Goal: Task Accomplishment & Management: Complete application form

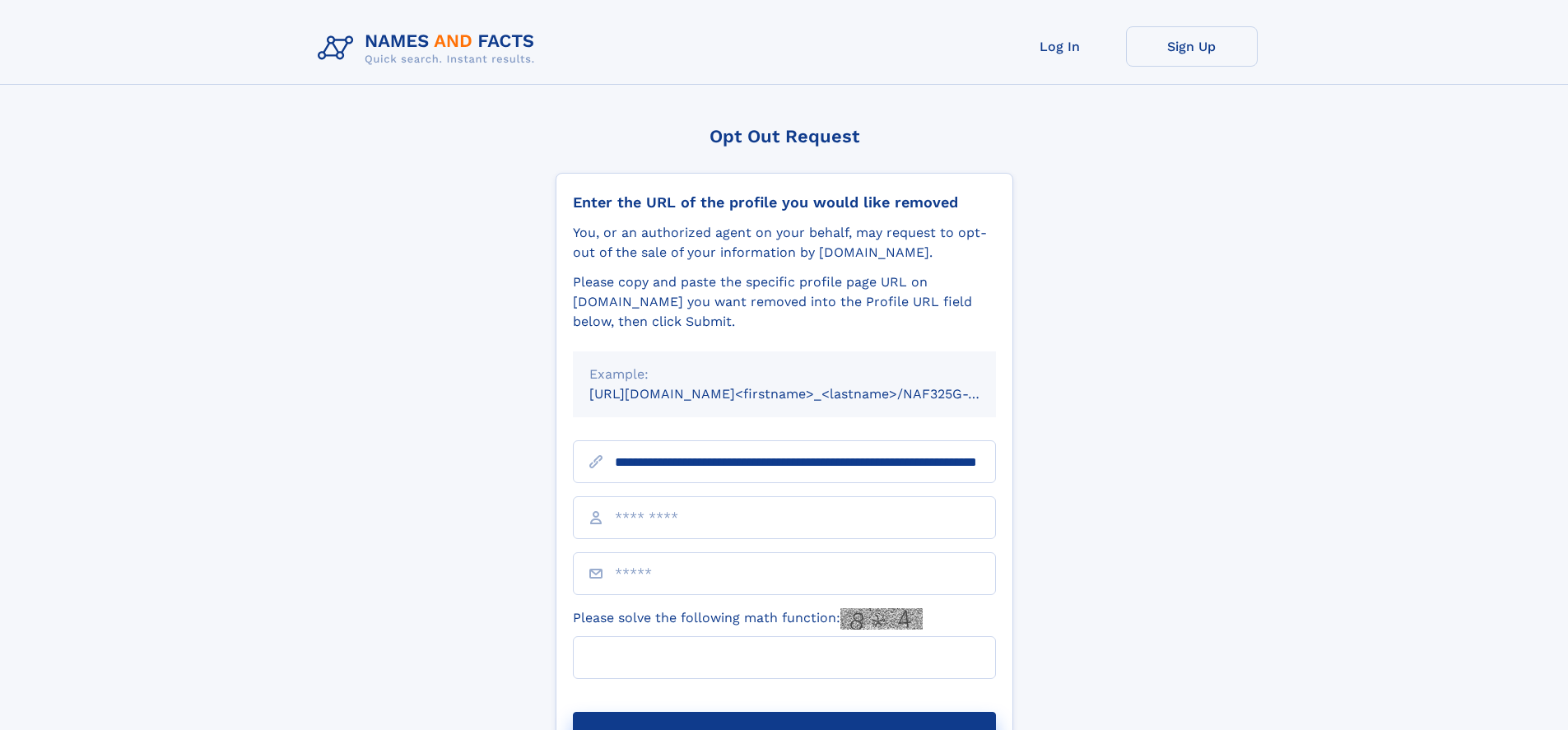
scroll to position [0, 166]
type input "**********"
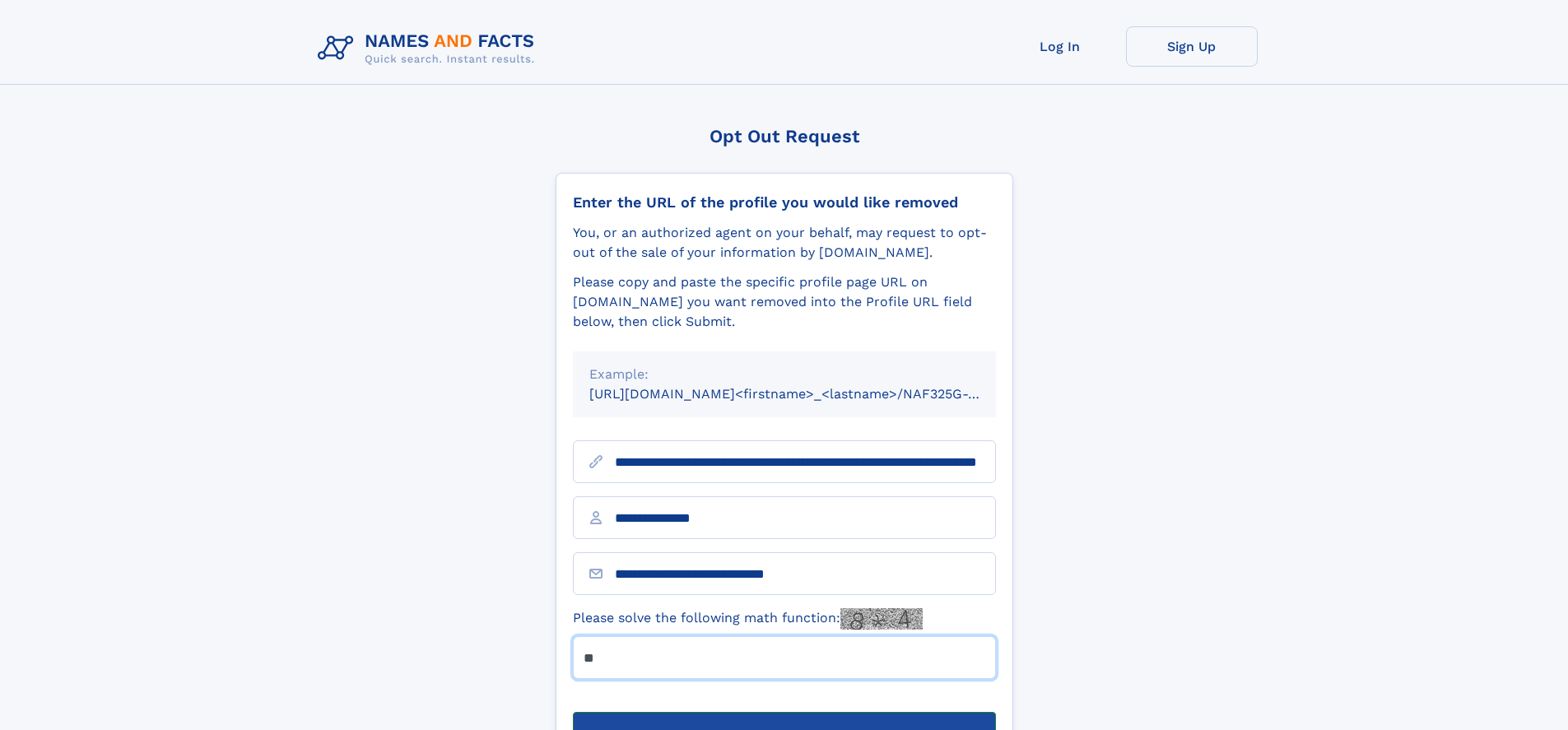
type input "**"
click at [784, 712] on button "Submit Opt Out Request" at bounding box center [784, 738] width 423 height 53
